Goal: Navigation & Orientation: Go to known website

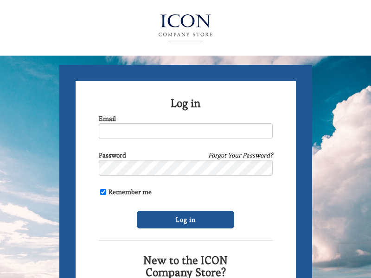
click at [186, 26] on img at bounding box center [185, 27] width 101 height 37
